Goal: Task Accomplishment & Management: Manage account settings

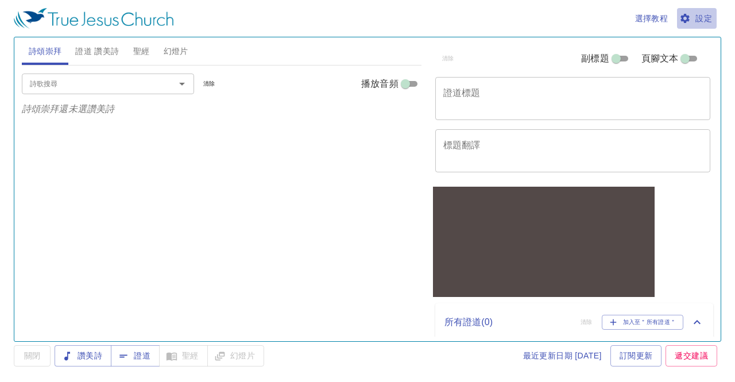
click at [688, 27] on button "設定" at bounding box center [697, 18] width 40 height 21
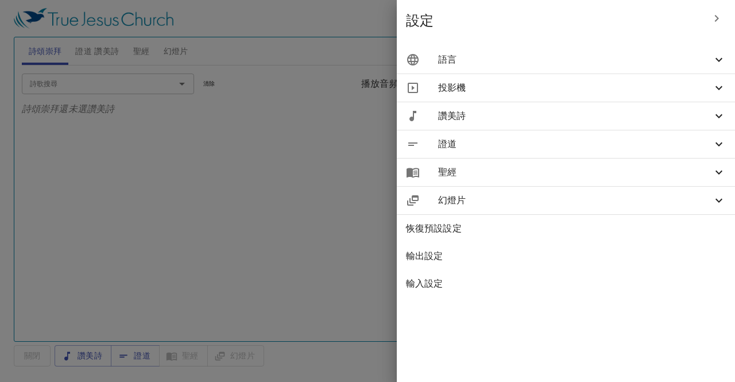
click at [571, 59] on span "語言" at bounding box center [575, 60] width 274 height 14
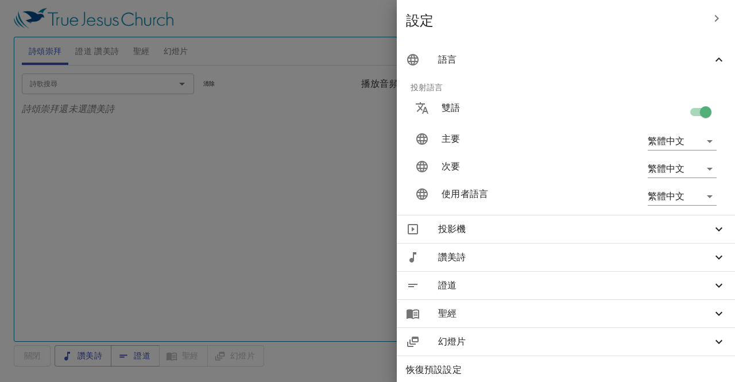
click at [696, 119] on input "checkbox" at bounding box center [705, 114] width 65 height 22
checkbox input "false"
click at [696, 119] on input "checkbox" at bounding box center [694, 114] width 65 height 22
checkbox input "true"
type input "en"
